Goal: Transaction & Acquisition: Purchase product/service

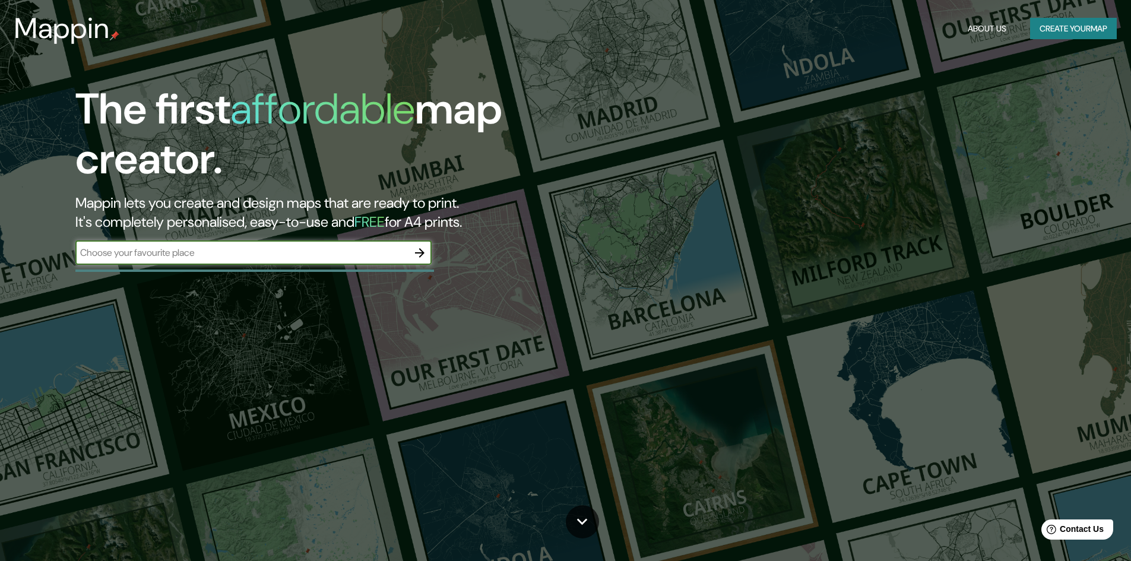
click at [303, 245] on div "​" at bounding box center [253, 253] width 356 height 24
click at [1075, 33] on button "Create your map" at bounding box center [1073, 29] width 87 height 22
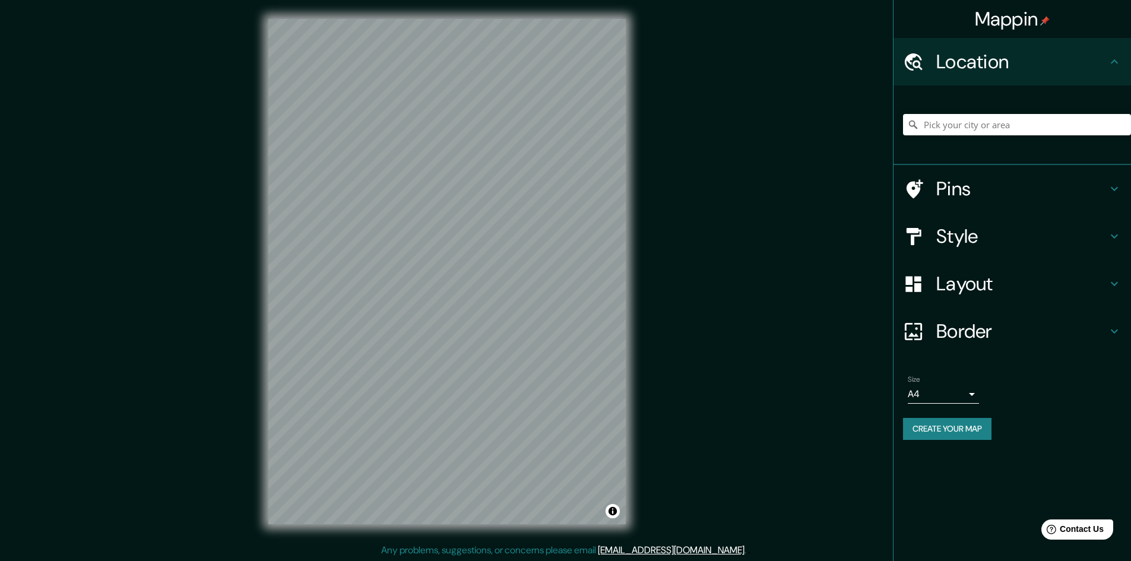
click at [998, 68] on h4 "Location" at bounding box center [1021, 62] width 171 height 24
click at [986, 115] on input "Pick your city or area" at bounding box center [1017, 124] width 228 height 21
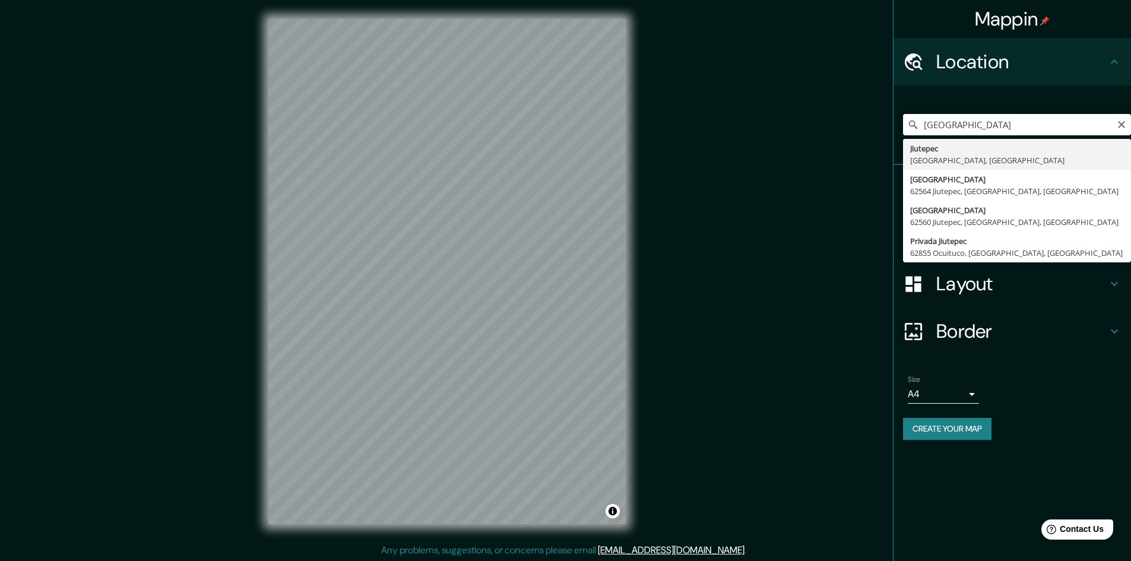
type input "Jiutepec, [GEOGRAPHIC_DATA], [GEOGRAPHIC_DATA]"
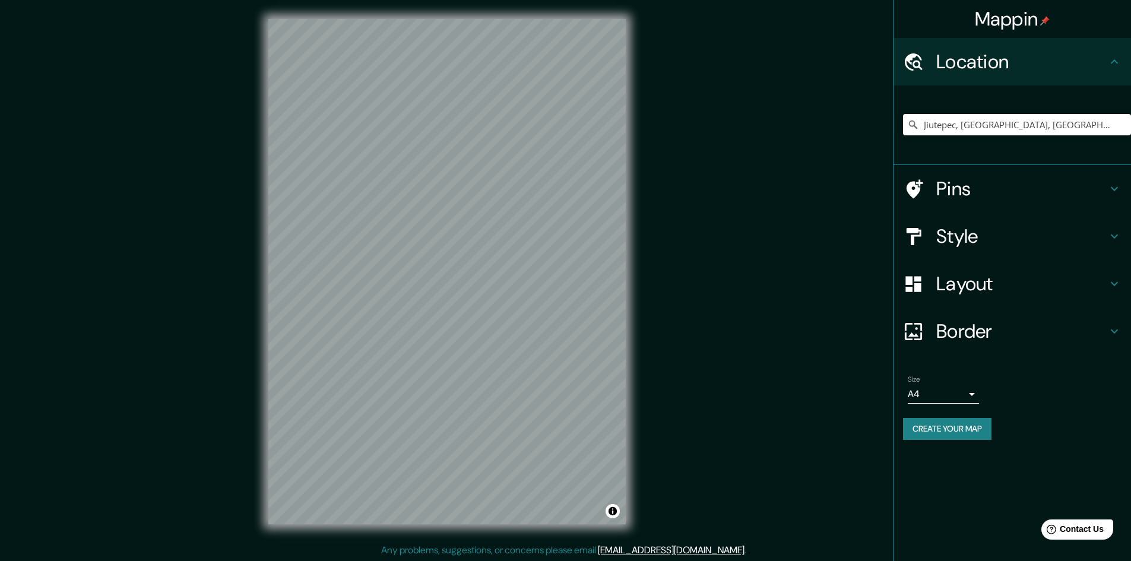
click at [817, 198] on div "Mappin Location [GEOGRAPHIC_DATA], [GEOGRAPHIC_DATA], [GEOGRAPHIC_DATA] [GEOGRA…" at bounding box center [565, 281] width 1131 height 562
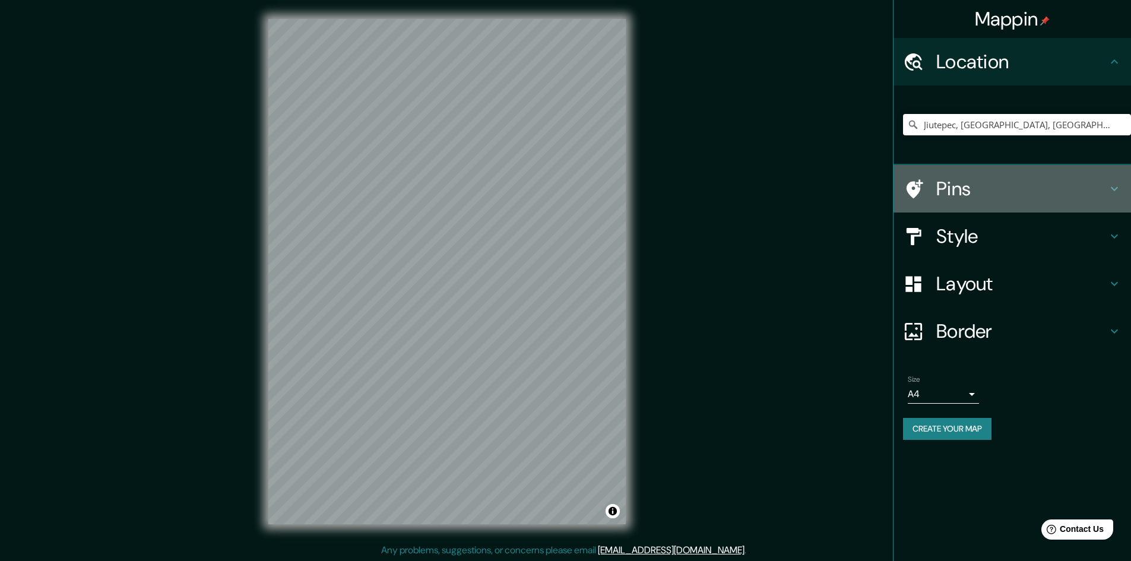
click at [923, 186] on icon at bounding box center [913, 189] width 21 height 21
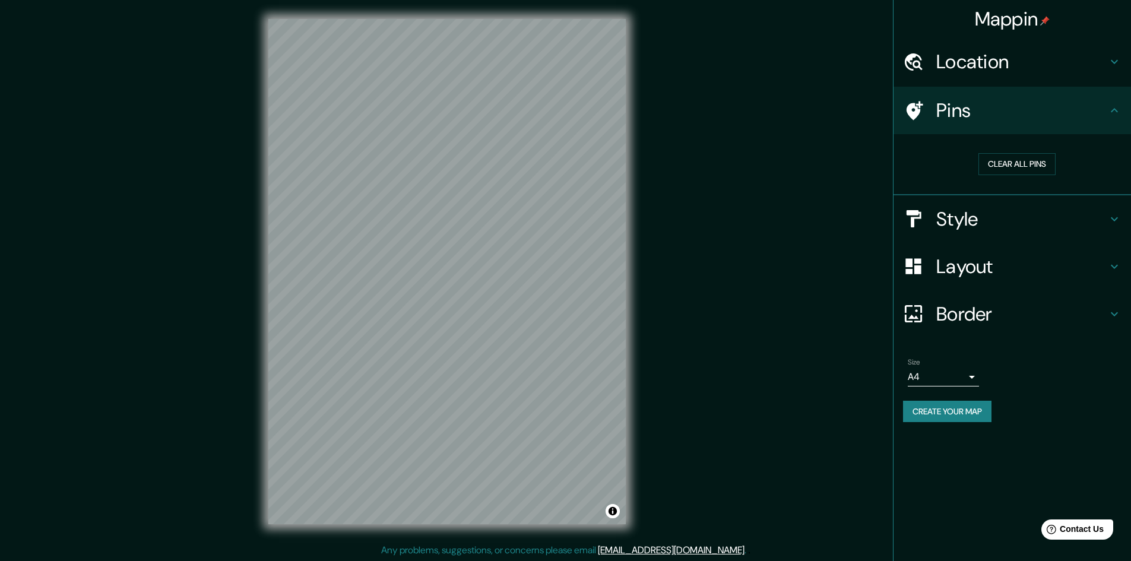
click at [926, 111] on div at bounding box center [919, 110] width 33 height 21
click at [964, 160] on div "Clear all pins" at bounding box center [1017, 164] width 209 height 22
click at [1015, 159] on button "Clear all pins" at bounding box center [1016, 164] width 77 height 22
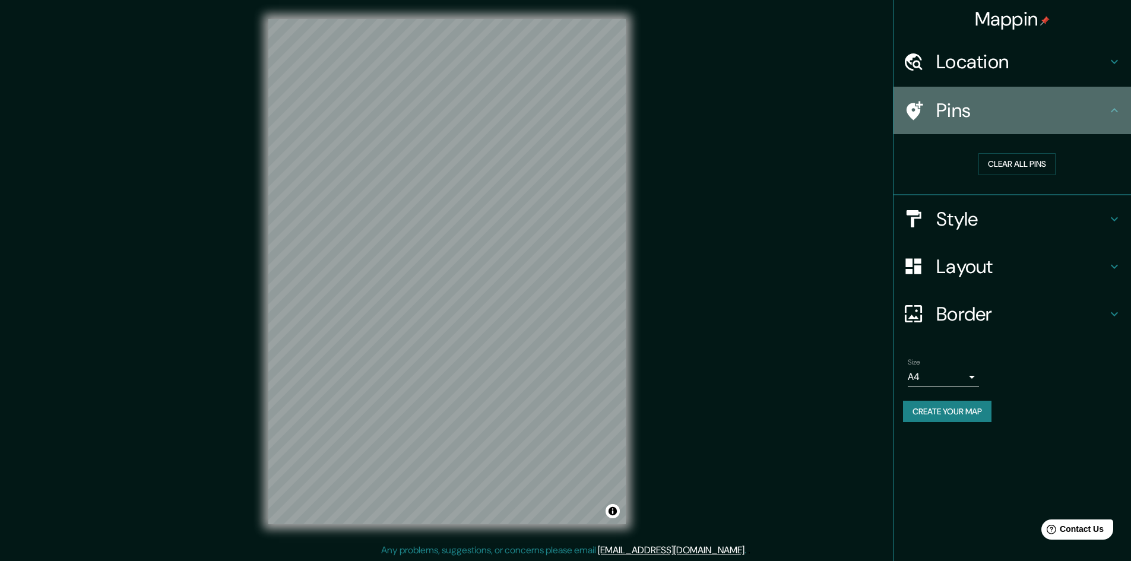
click at [990, 119] on h4 "Pins" at bounding box center [1021, 111] width 171 height 24
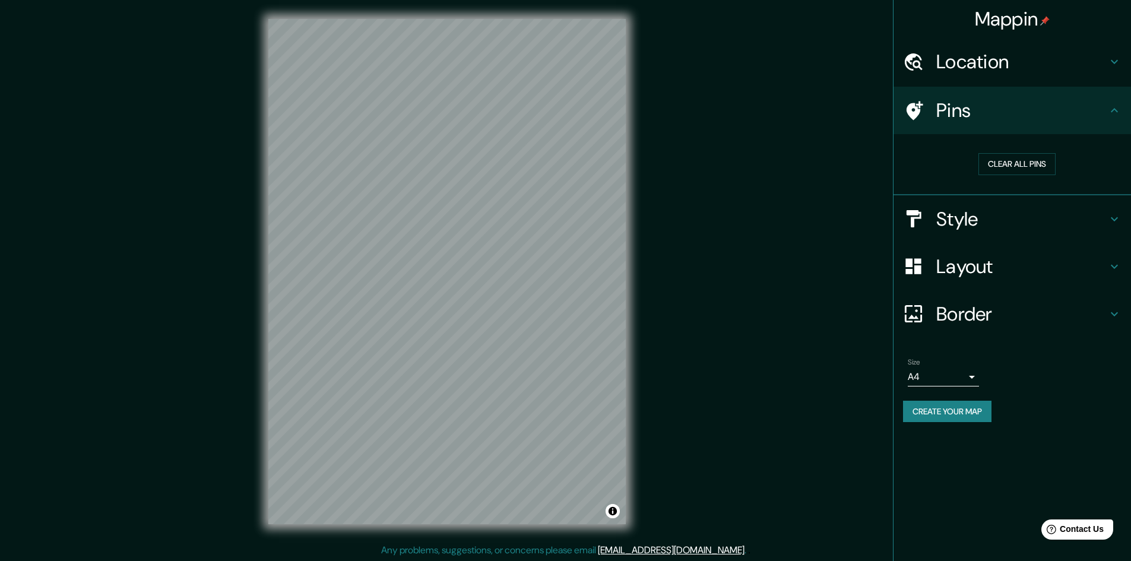
click at [1072, 115] on h4 "Pins" at bounding box center [1021, 111] width 171 height 24
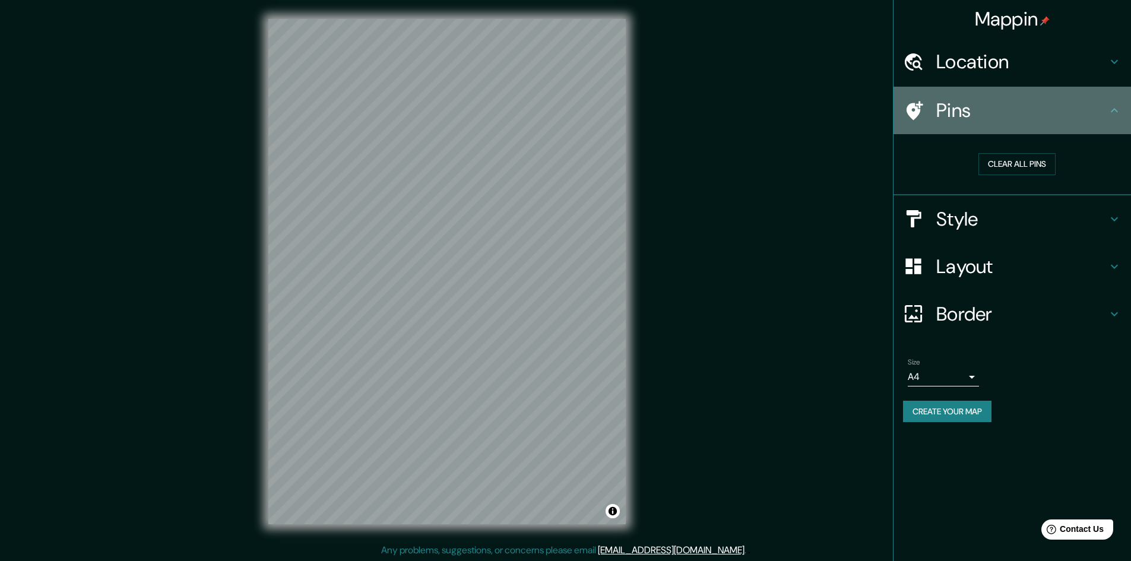
click at [1107, 109] on h4 "Pins" at bounding box center [1021, 111] width 171 height 24
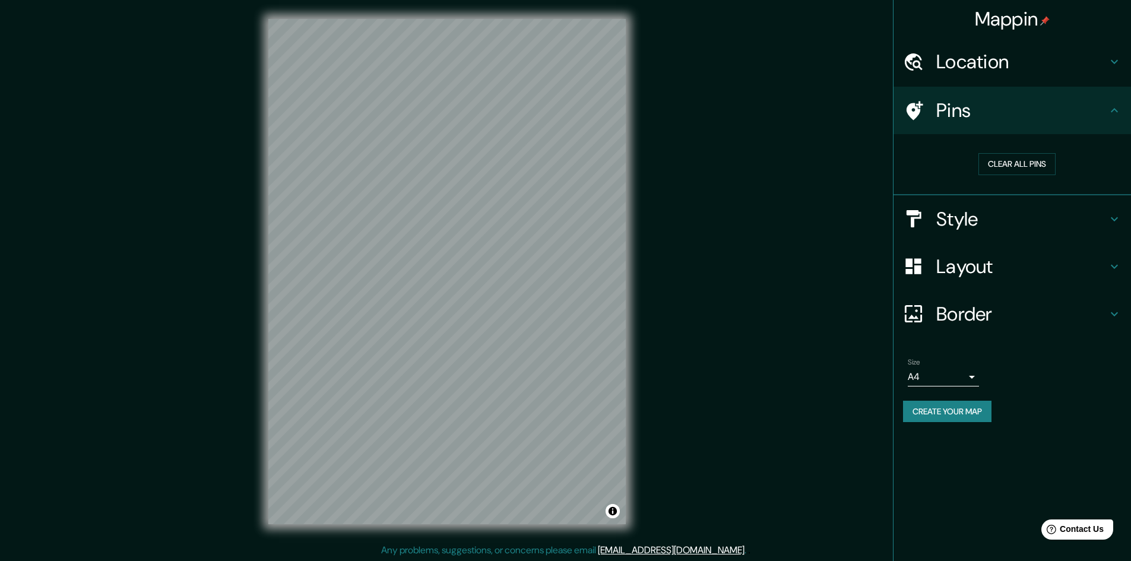
click at [1116, 67] on icon at bounding box center [1114, 62] width 14 height 14
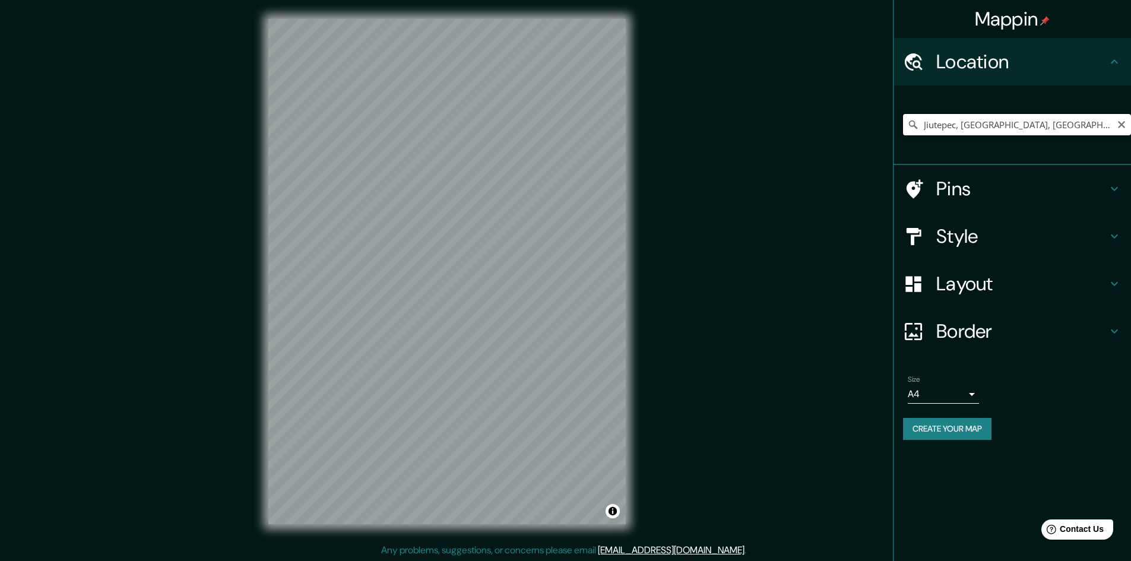
click at [962, 135] on input "Jiutepec, [GEOGRAPHIC_DATA], [GEOGRAPHIC_DATA]" at bounding box center [1017, 124] width 228 height 21
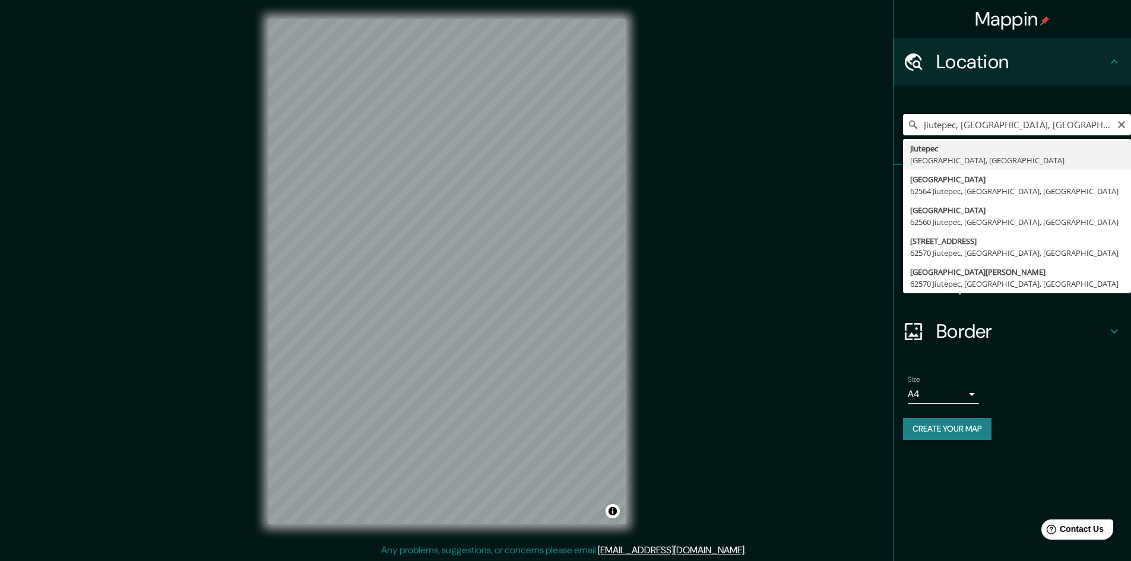
click at [1119, 104] on div "[GEOGRAPHIC_DATA], [GEOGRAPHIC_DATA], [GEOGRAPHIC_DATA][PERSON_NAME], [GEOGRAPH…" at bounding box center [1017, 124] width 228 height 59
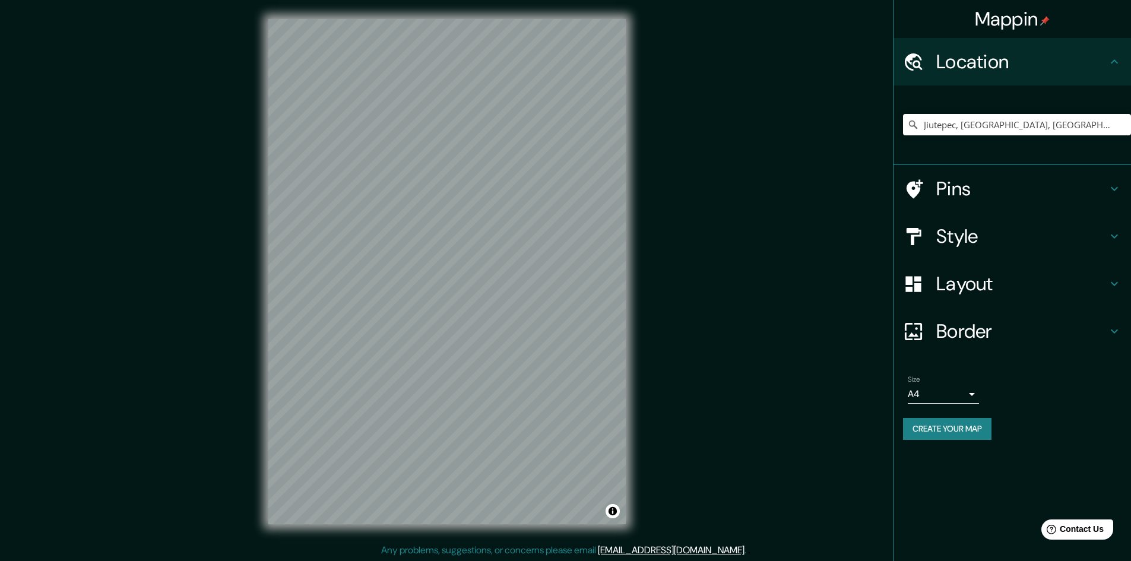
click at [1037, 171] on div "Pins" at bounding box center [1012, 188] width 237 height 47
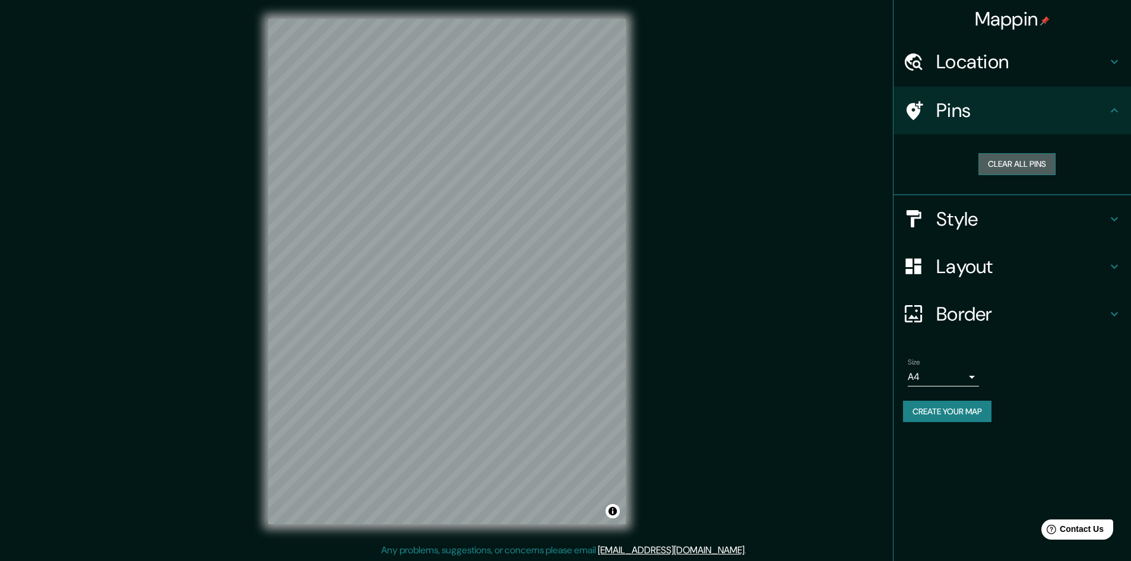
click at [1050, 157] on button "Clear all pins" at bounding box center [1016, 164] width 77 height 22
click at [953, 229] on h4 "Style" at bounding box center [1021, 219] width 171 height 24
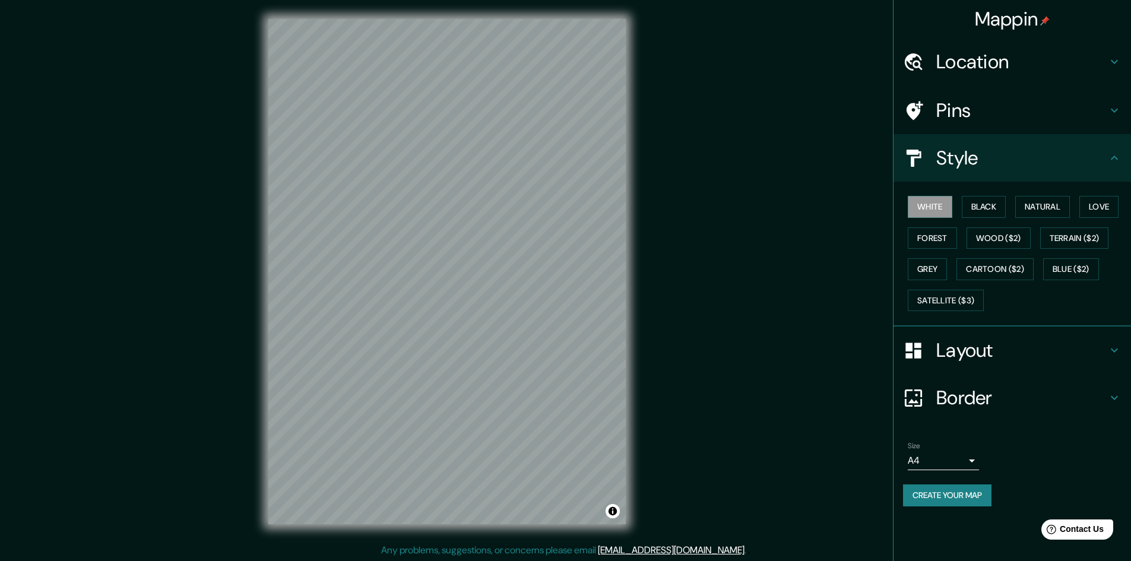
click at [961, 150] on h4 "Style" at bounding box center [1021, 158] width 171 height 24
drag, startPoint x: 494, startPoint y: 269, endPoint x: 514, endPoint y: 267, distance: 20.3
click at [514, 267] on div at bounding box center [513, 262] width 9 height 9
click at [963, 238] on div "White Black Natural Love Forest Wood ($2) Terrain ($2) Grey Cartoon ($2) Blue (…" at bounding box center [1017, 253] width 228 height 125
click at [976, 237] on button "Wood ($2)" at bounding box center [999, 238] width 64 height 22
